Goal: Check status: Check status

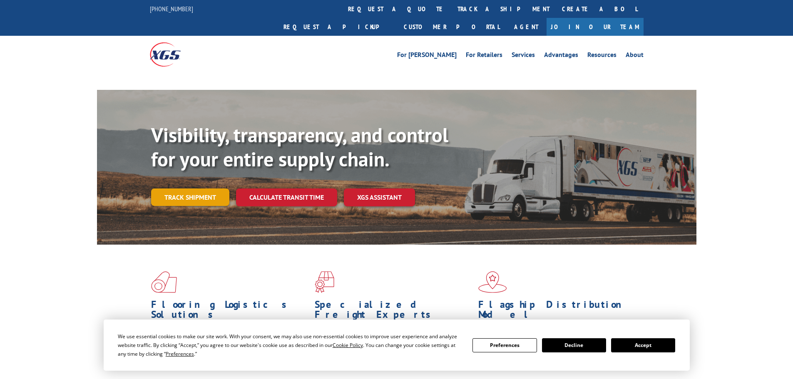
click at [183, 188] on link "Track shipment" at bounding box center [190, 196] width 78 height 17
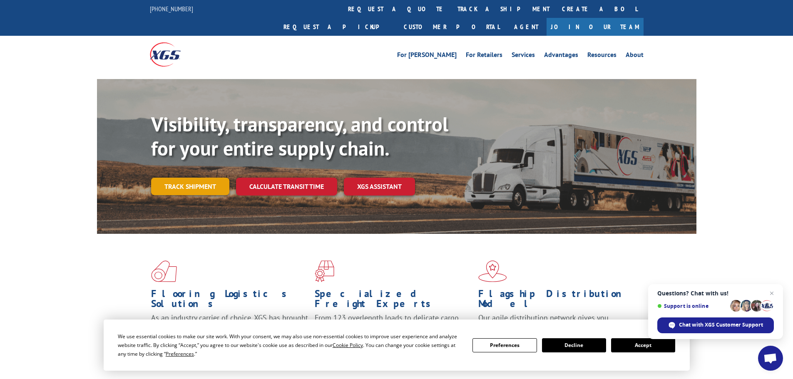
click at [200, 178] on link "Track shipment" at bounding box center [190, 186] width 78 height 17
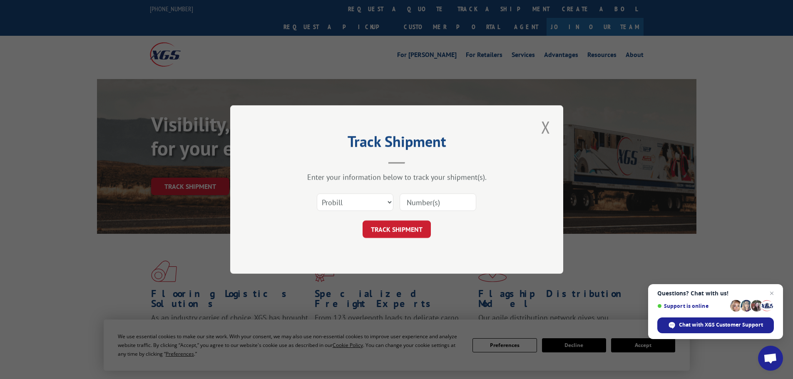
click at [435, 203] on input at bounding box center [437, 201] width 77 height 17
paste input "041254946"
type input "041254946"
click at [408, 231] on button "TRACK SHIPMENT" at bounding box center [396, 229] width 68 height 17
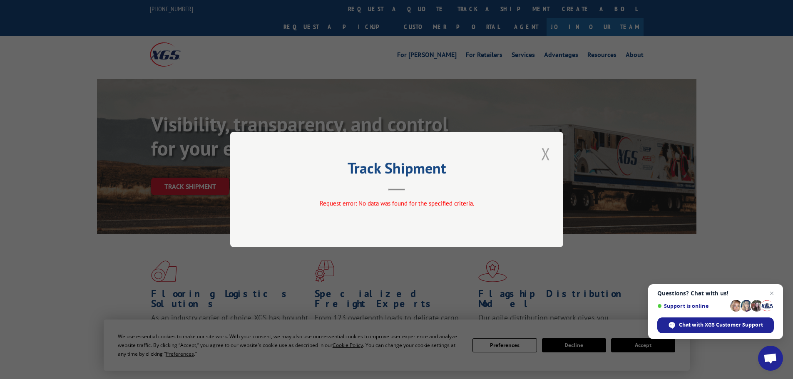
click at [550, 153] on button "Close modal" at bounding box center [545, 153] width 14 height 23
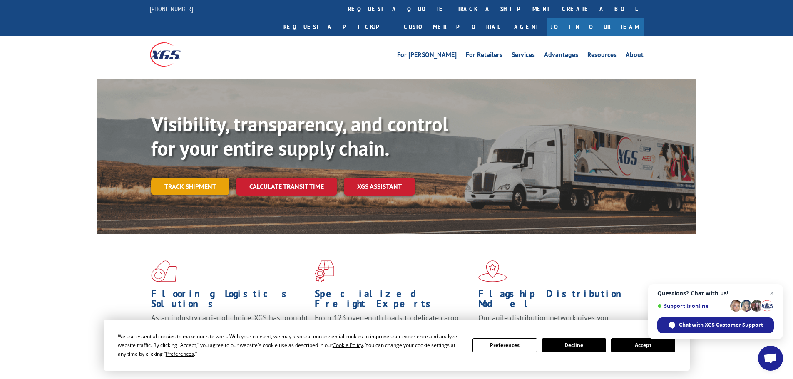
click at [207, 178] on link "Track shipment" at bounding box center [190, 186] width 78 height 17
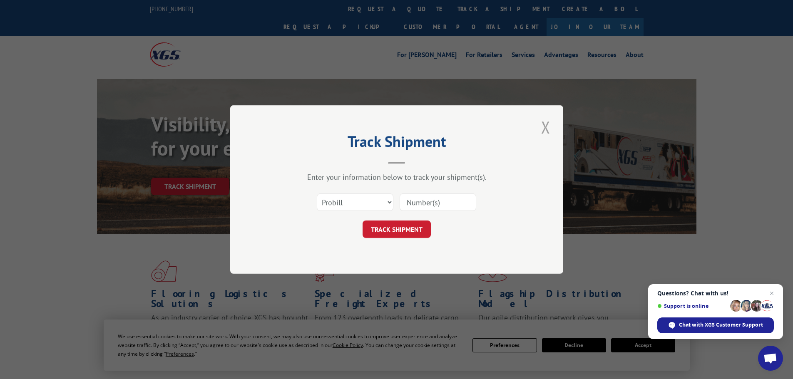
click at [548, 126] on button "Close modal" at bounding box center [545, 127] width 14 height 23
